Goal: Task Accomplishment & Management: Manage account settings

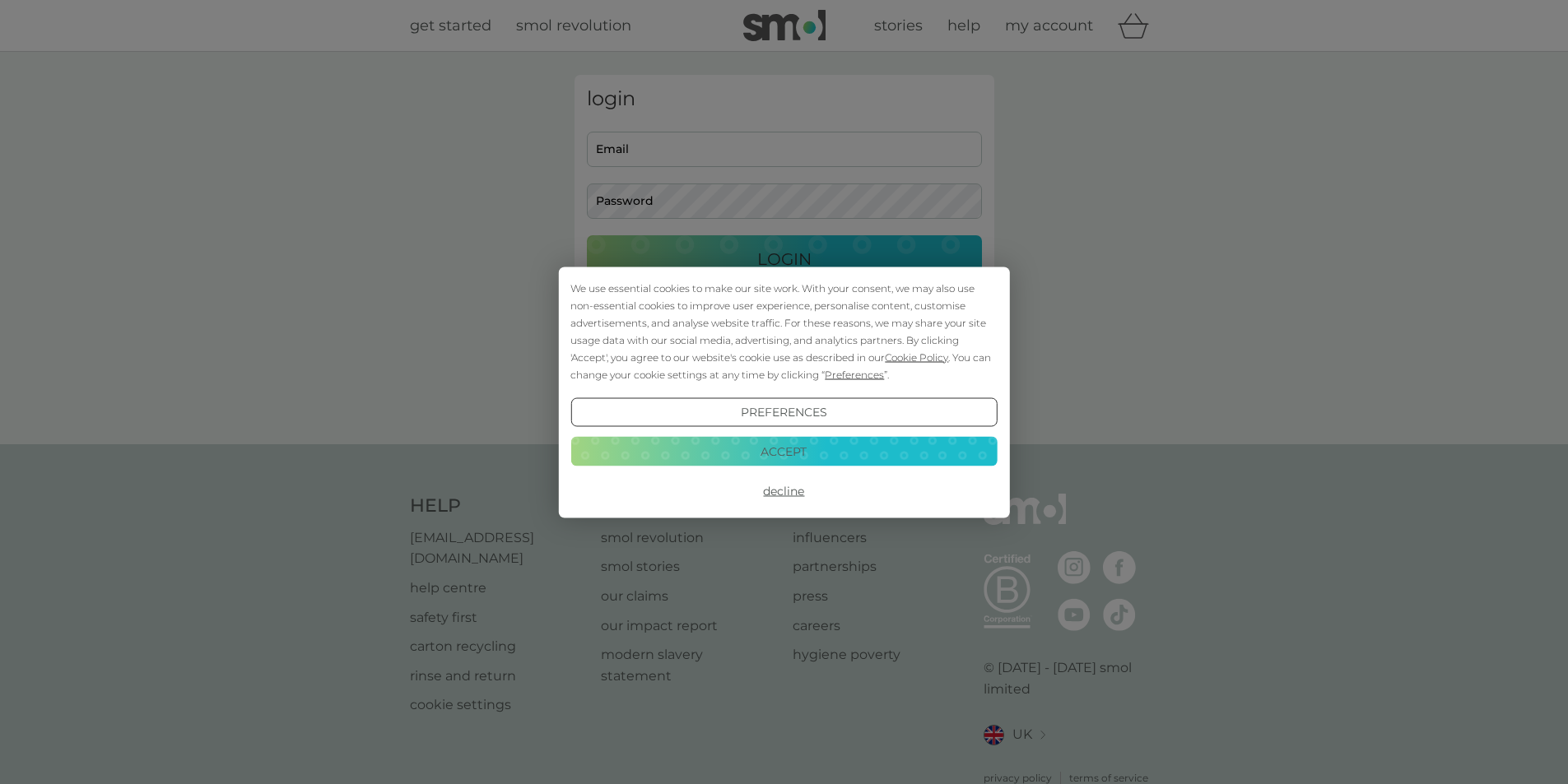
type input "[EMAIL_ADDRESS][DOMAIN_NAME]"
click at [812, 445] on button "Accept" at bounding box center [783, 452] width 426 height 30
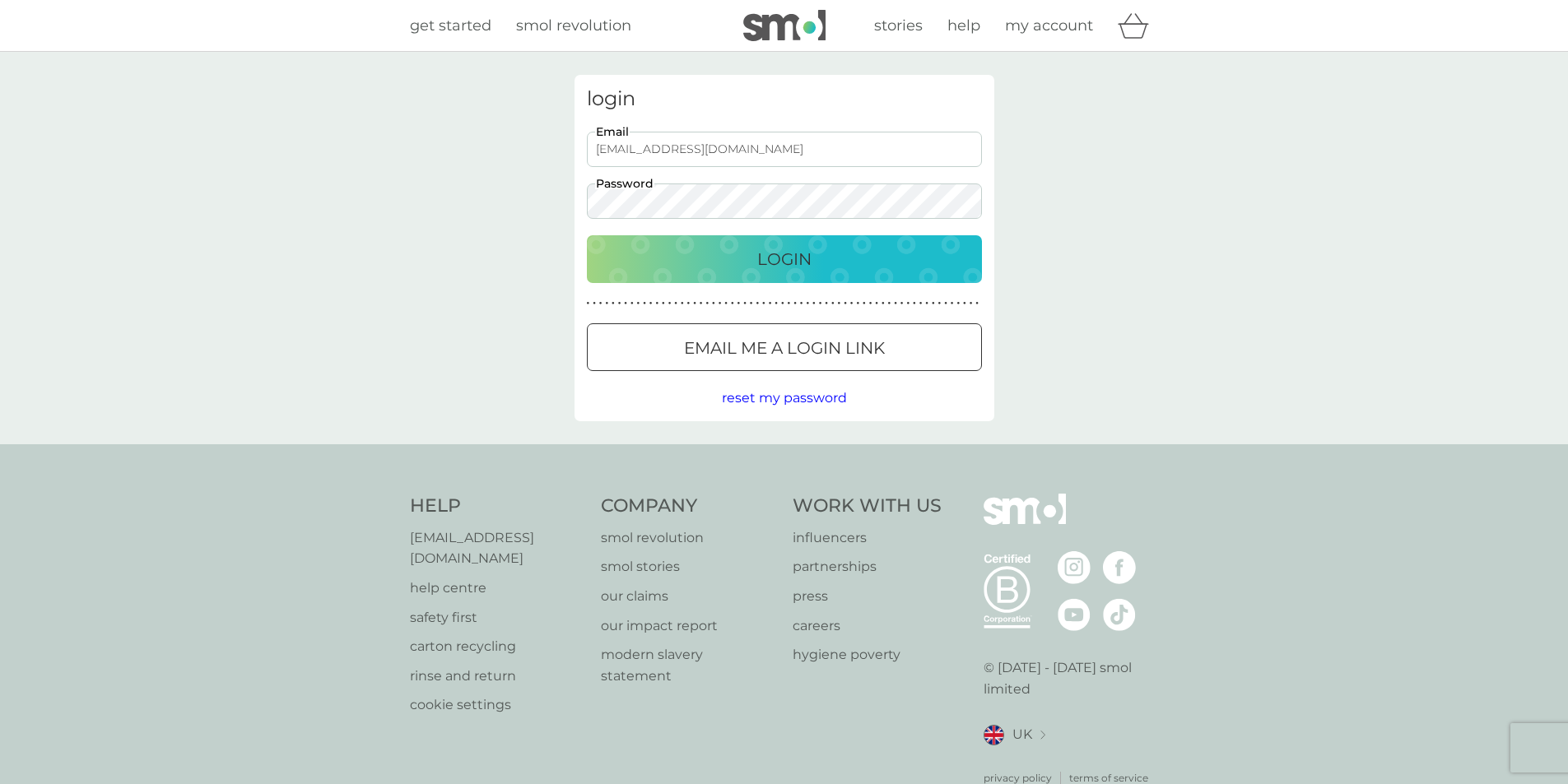
click at [777, 261] on p "Login" at bounding box center [784, 259] width 54 height 26
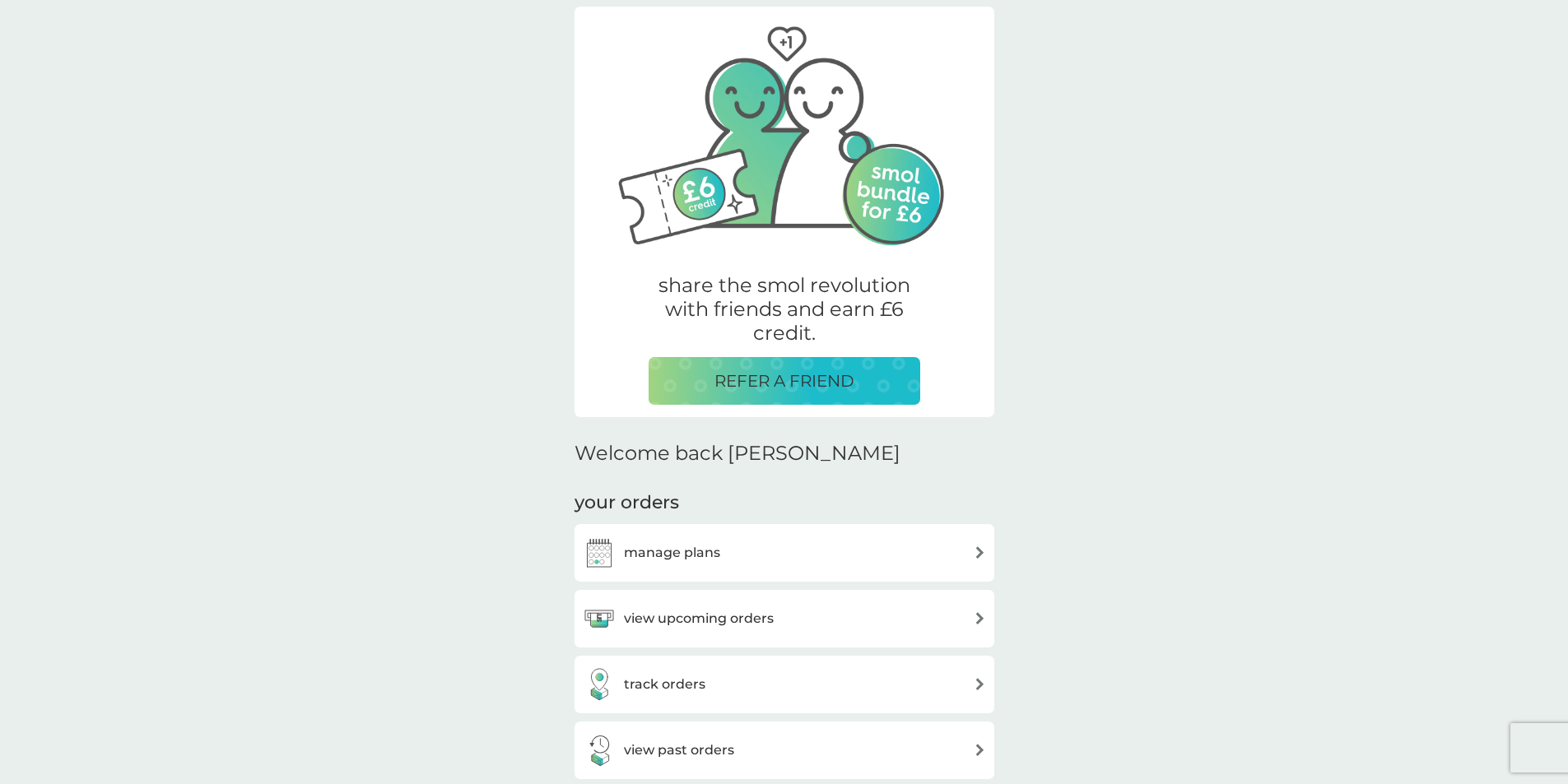
scroll to position [165, 0]
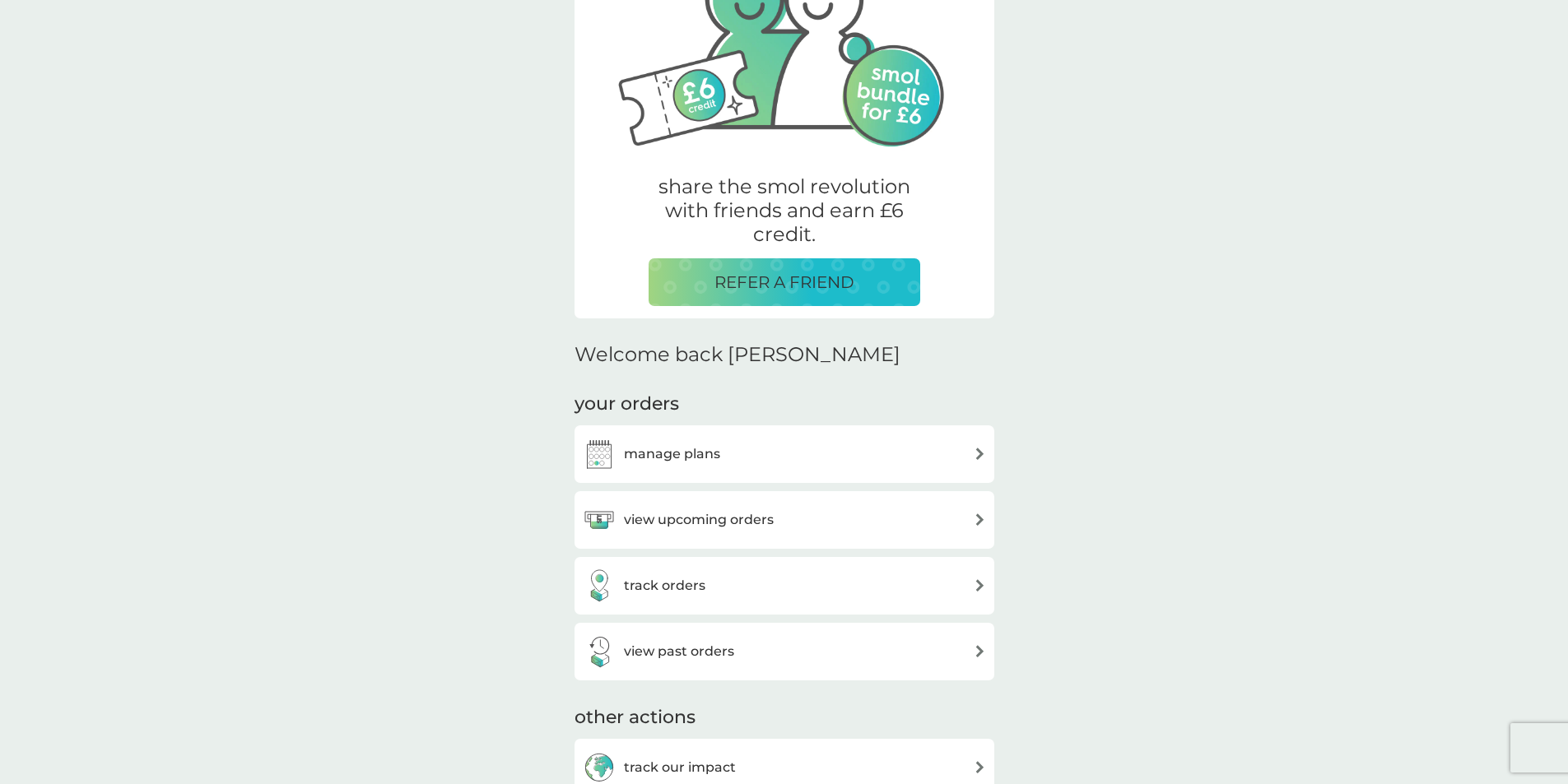
click at [705, 456] on h3 "manage plans" at bounding box center [671, 453] width 96 height 21
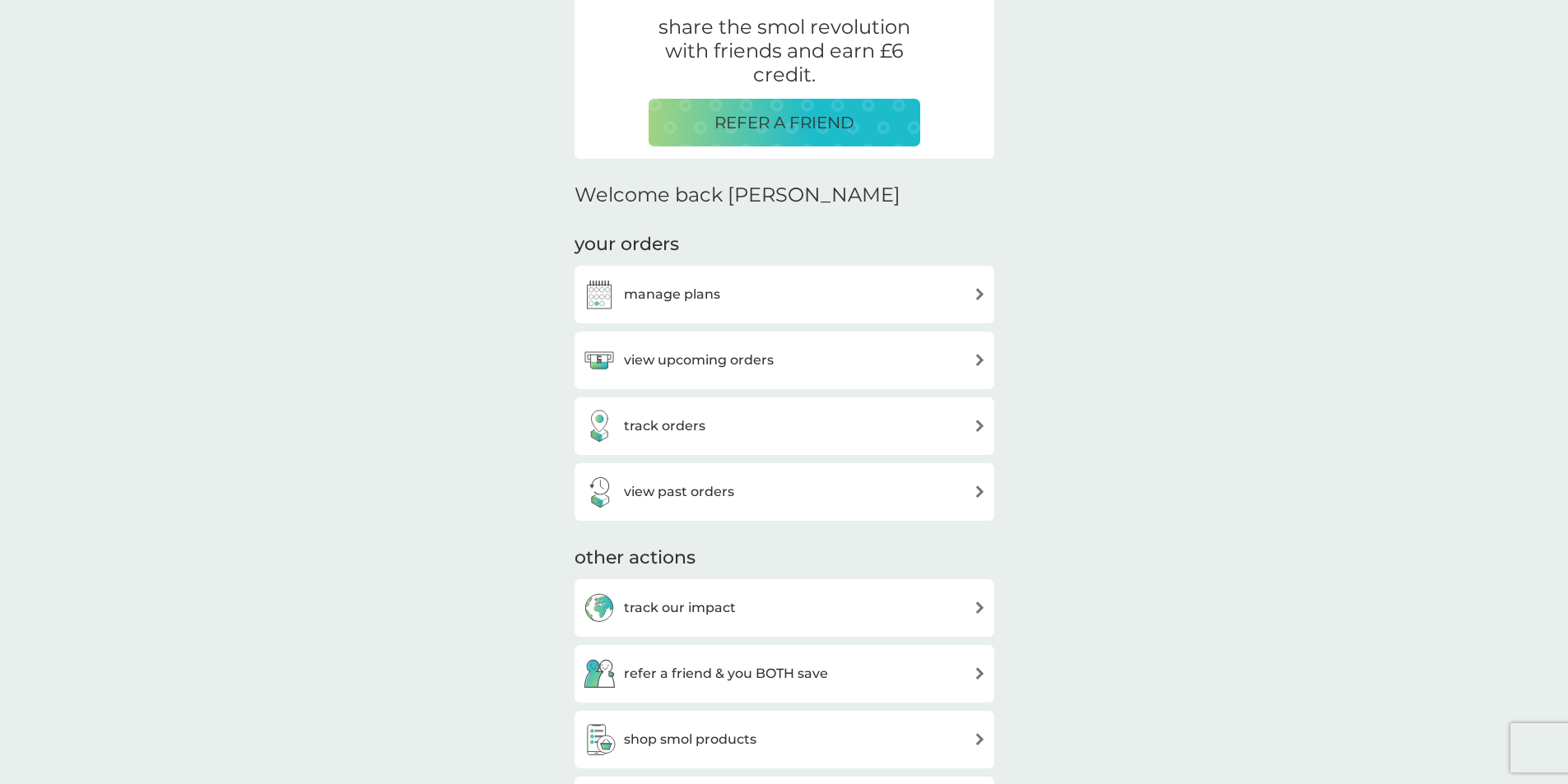
scroll to position [330, 0]
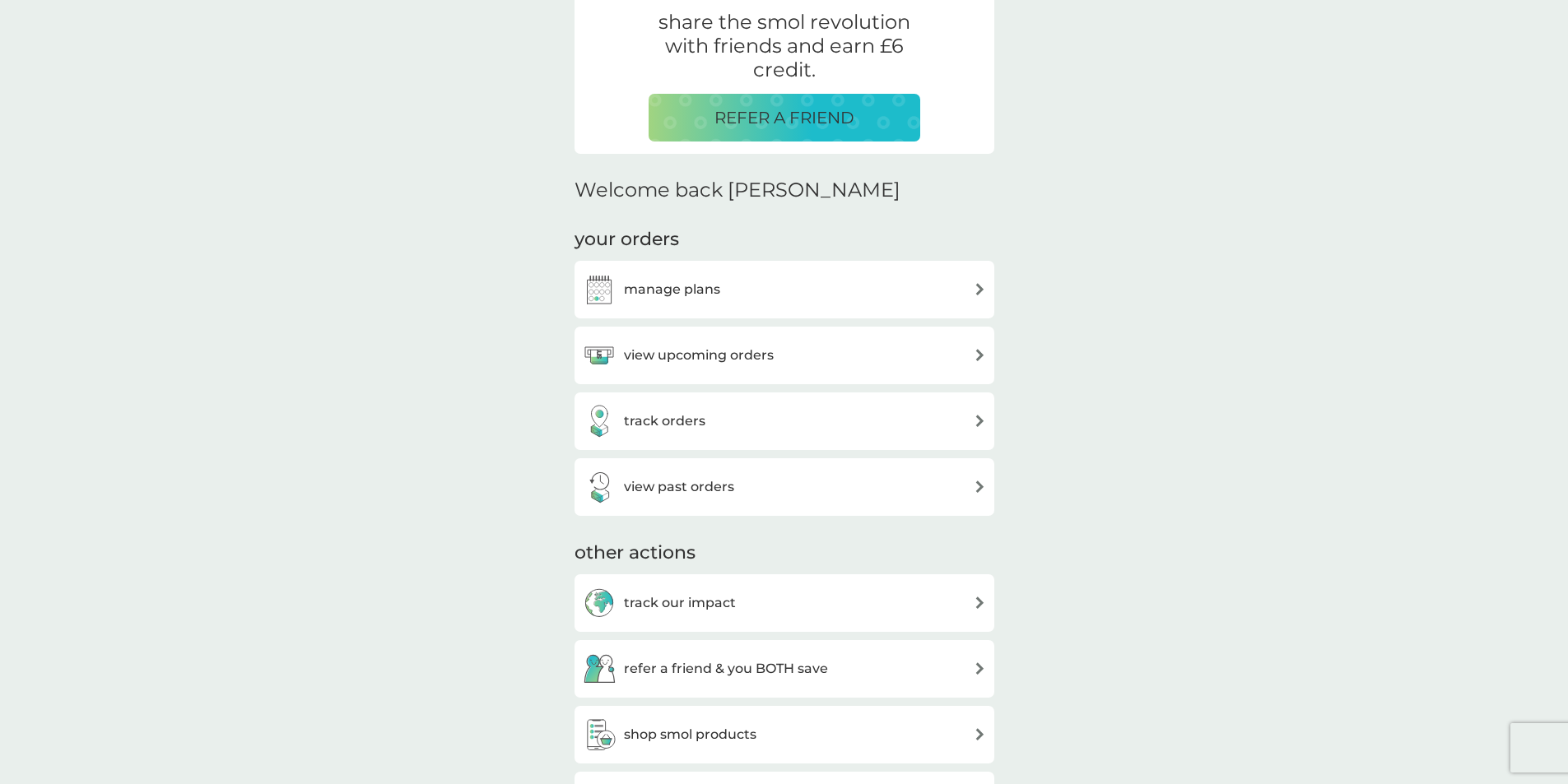
click at [716, 357] on h3 "view upcoming orders" at bounding box center [698, 355] width 150 height 21
